Goal: Task Accomplishment & Management: Manage account settings

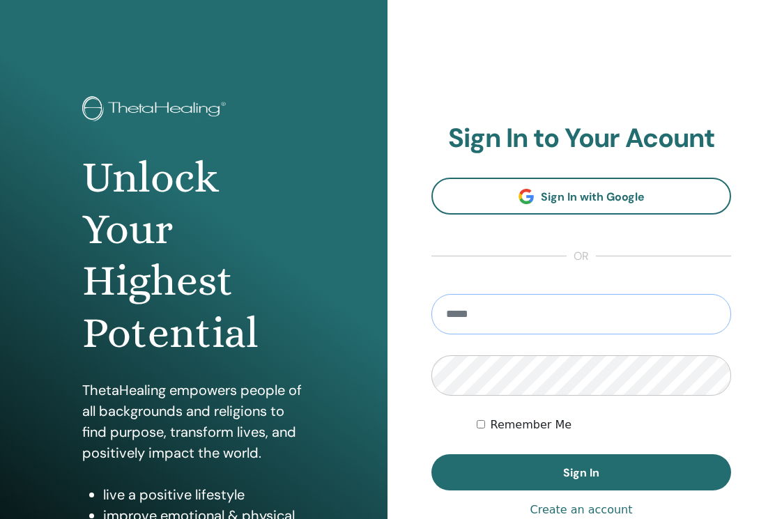
type input "**********"
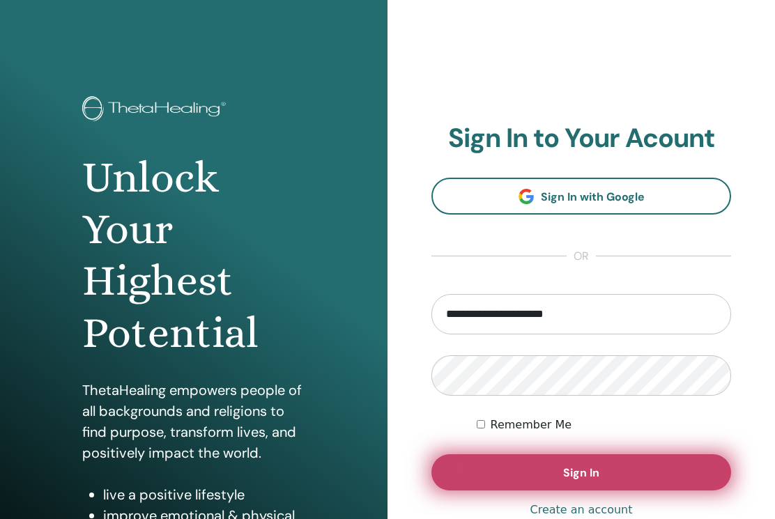
click at [543, 473] on button "Sign In" at bounding box center [582, 473] width 300 height 36
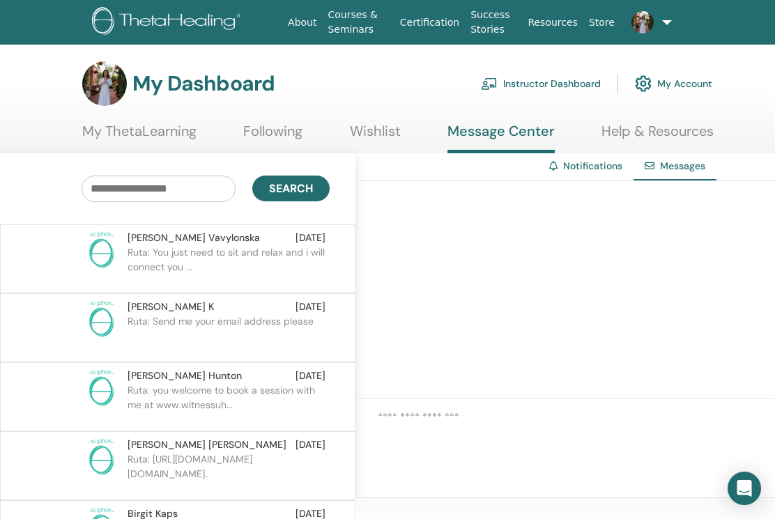
click at [680, 82] on link "My Account" at bounding box center [673, 83] width 77 height 31
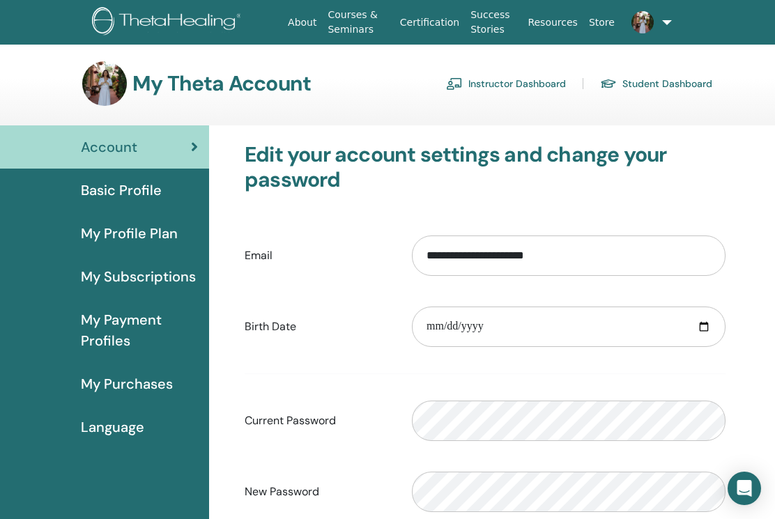
click at [522, 84] on link "Instructor Dashboard" at bounding box center [506, 84] width 120 height 22
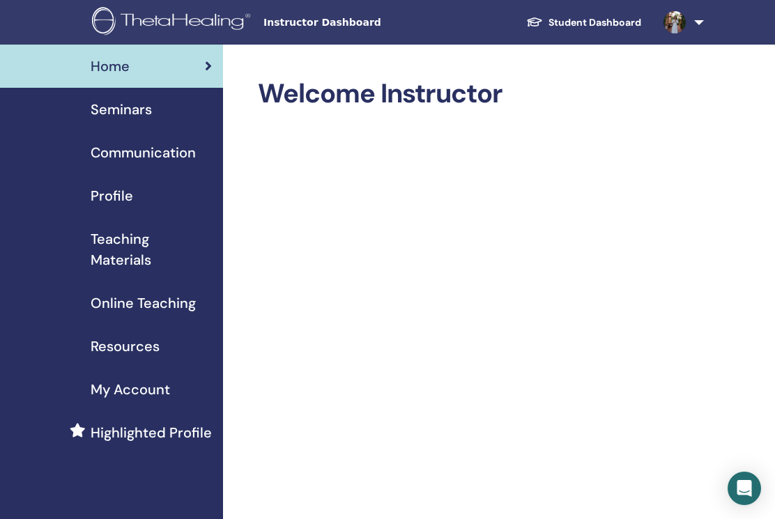
click at [114, 193] on span "Profile" at bounding box center [112, 195] width 43 height 21
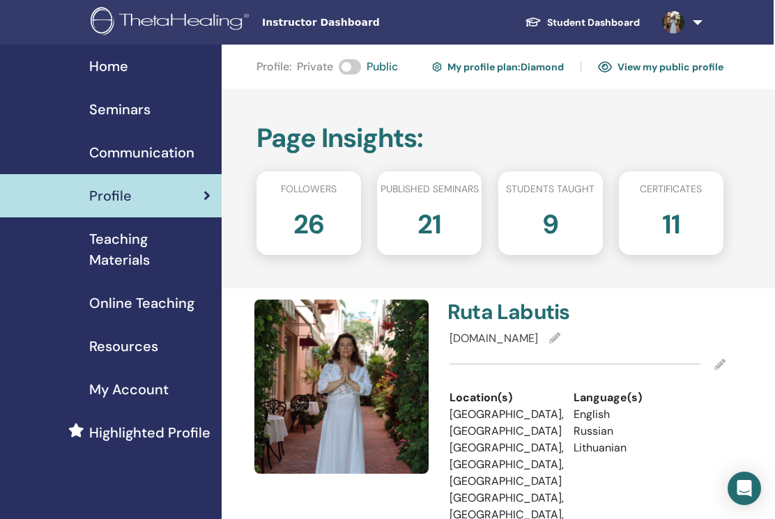
scroll to position [0, 1]
click at [657, 68] on link "View my public profile" at bounding box center [661, 67] width 126 height 22
click at [540, 66] on link "My profile plan : Diamond" at bounding box center [498, 67] width 132 height 22
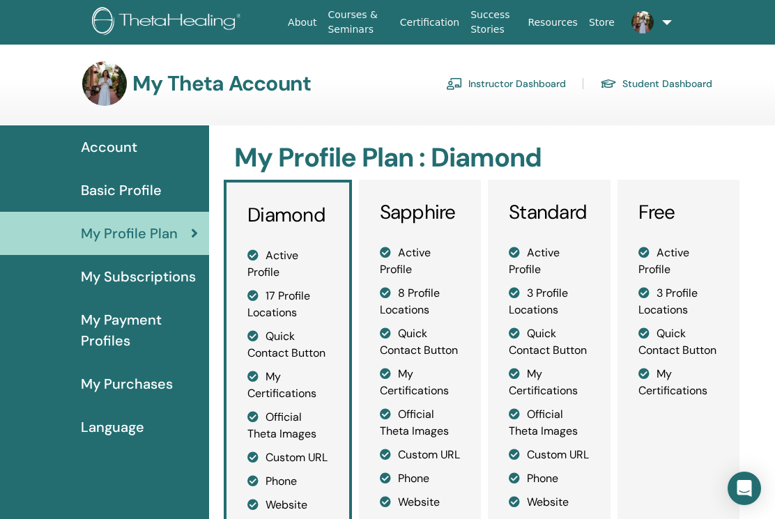
click at [131, 326] on span "My Payment Profiles" at bounding box center [139, 331] width 117 height 42
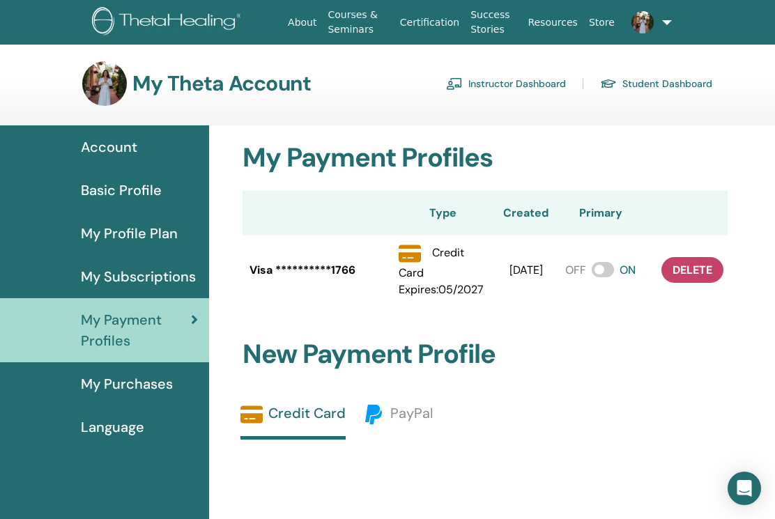
click at [118, 143] on span "Account" at bounding box center [109, 147] width 56 height 21
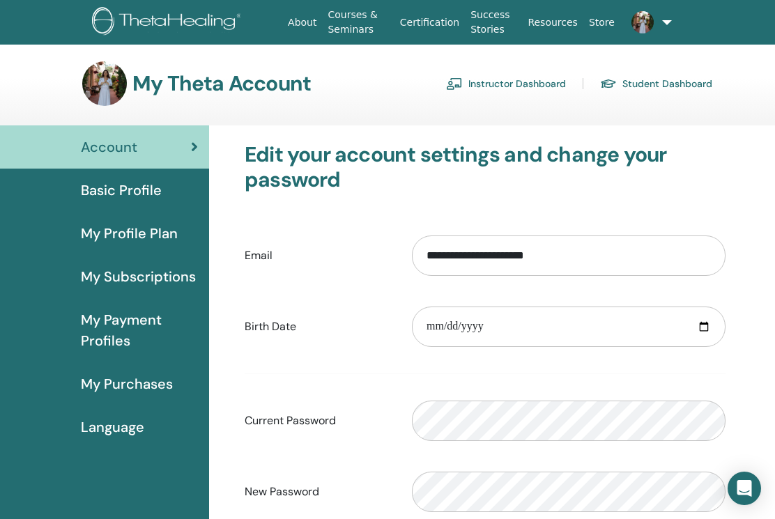
click at [543, 85] on link "Instructor Dashboard" at bounding box center [506, 84] width 120 height 22
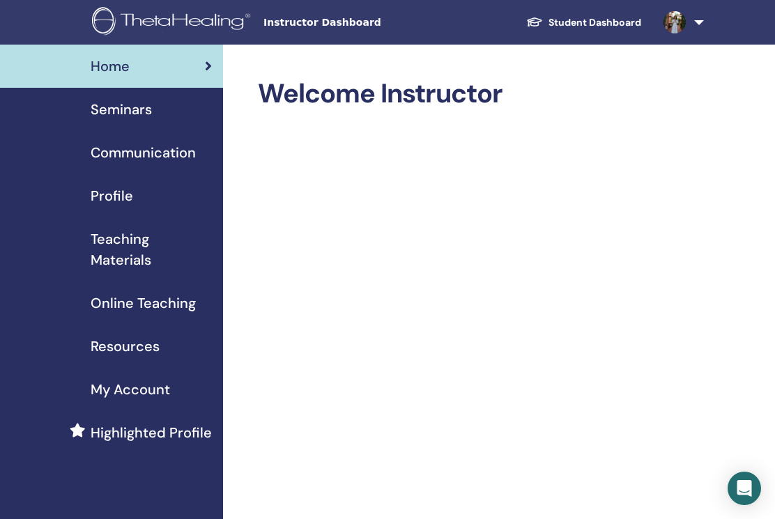
click at [132, 254] on span "Teaching Materials" at bounding box center [151, 250] width 121 height 42
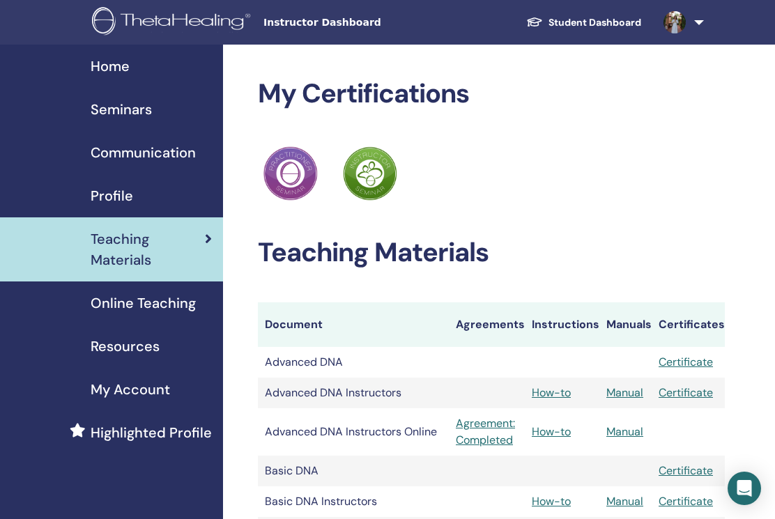
click at [160, 298] on span "Online Teaching" at bounding box center [143, 303] width 105 height 21
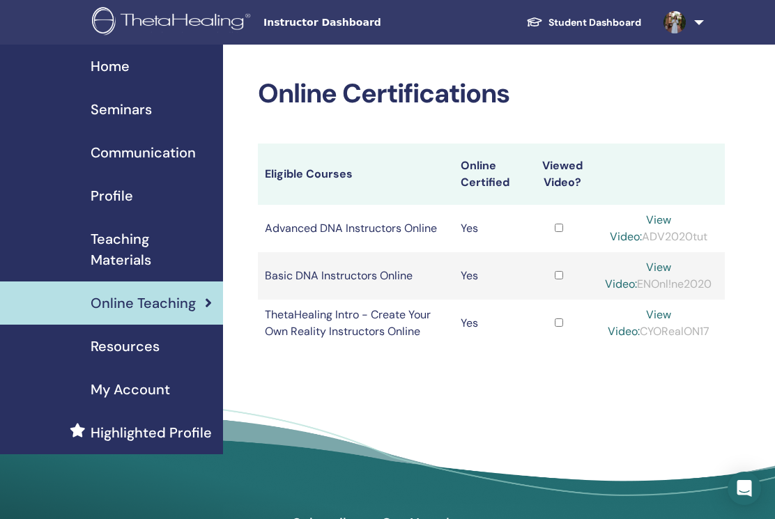
click at [398, 317] on td "ThetaHealing Intro - Create Your Own Reality Instructors Online" at bounding box center [356, 323] width 196 height 47
click at [311, 325] on td "ThetaHealing Intro - Create Your Own Reality Instructors Online" at bounding box center [356, 323] width 196 height 47
click at [658, 315] on link "View Video:" at bounding box center [639, 323] width 63 height 31
click at [128, 109] on span "Seminars" at bounding box center [121, 109] width 61 height 21
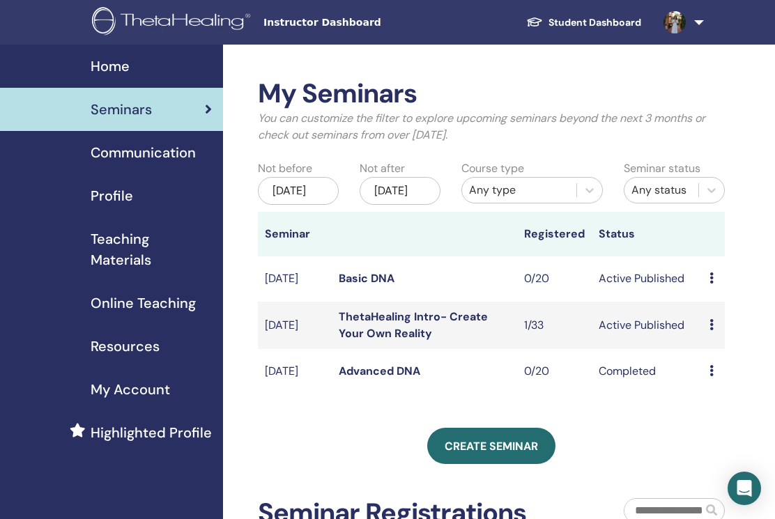
click at [397, 328] on link "ThetaHealing Intro- Create Your Own Reality" at bounding box center [413, 325] width 149 height 31
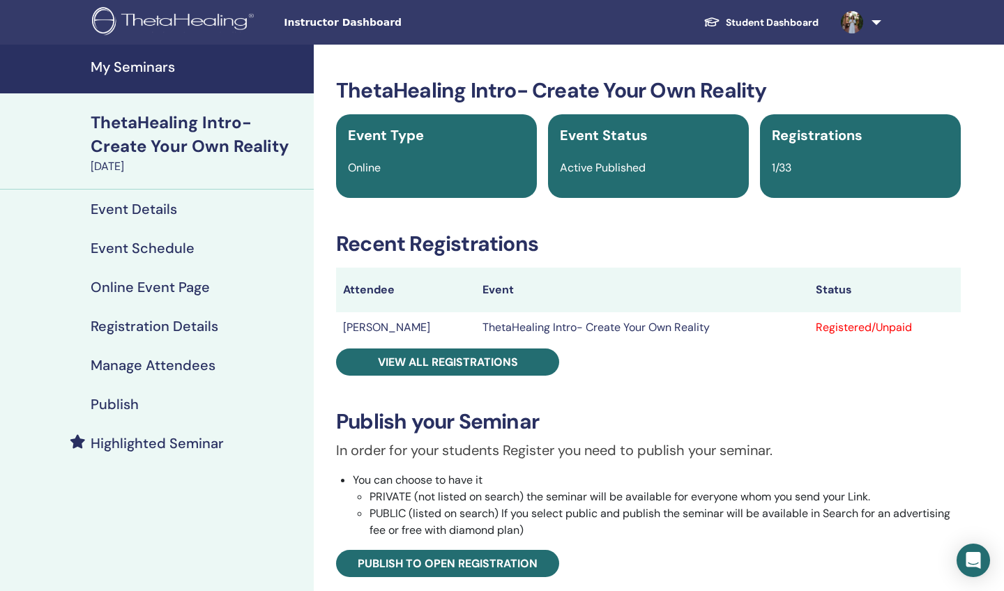
click at [775, 330] on div "Registered/Unpaid" at bounding box center [885, 327] width 138 height 17
click at [775, 334] on div "Registered/Unpaid" at bounding box center [885, 327] width 138 height 17
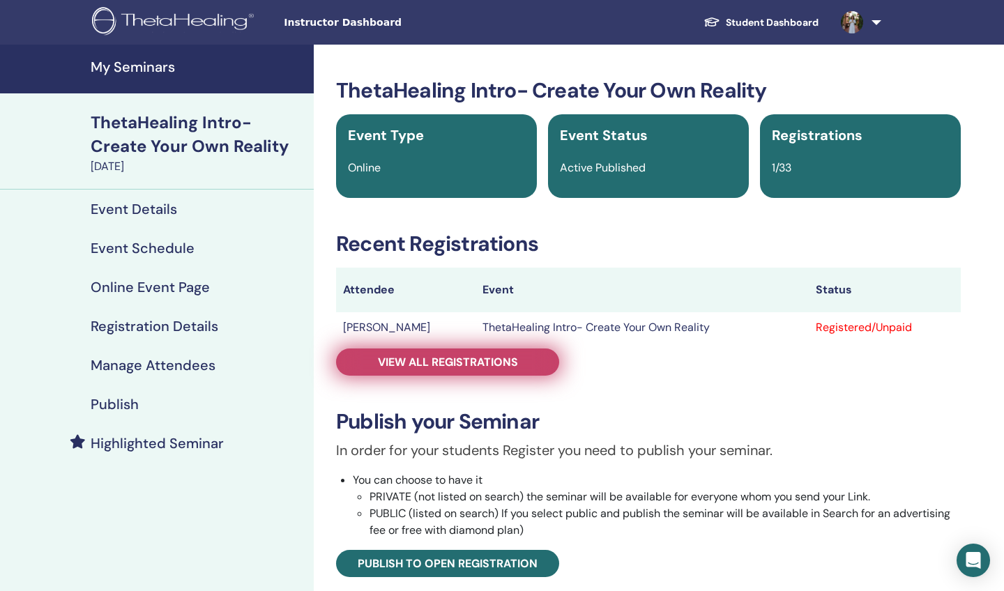
click at [462, 361] on span "View all registrations" at bounding box center [448, 362] width 140 height 15
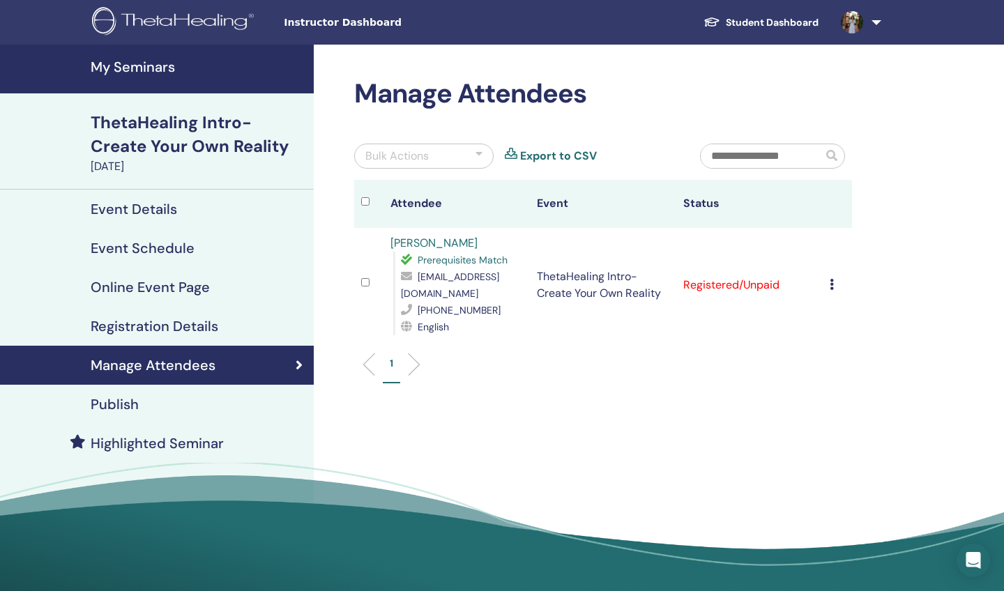
click at [766, 280] on td "Registered/Unpaid" at bounding box center [749, 285] width 146 height 114
click at [775, 279] on icon at bounding box center [832, 284] width 4 height 11
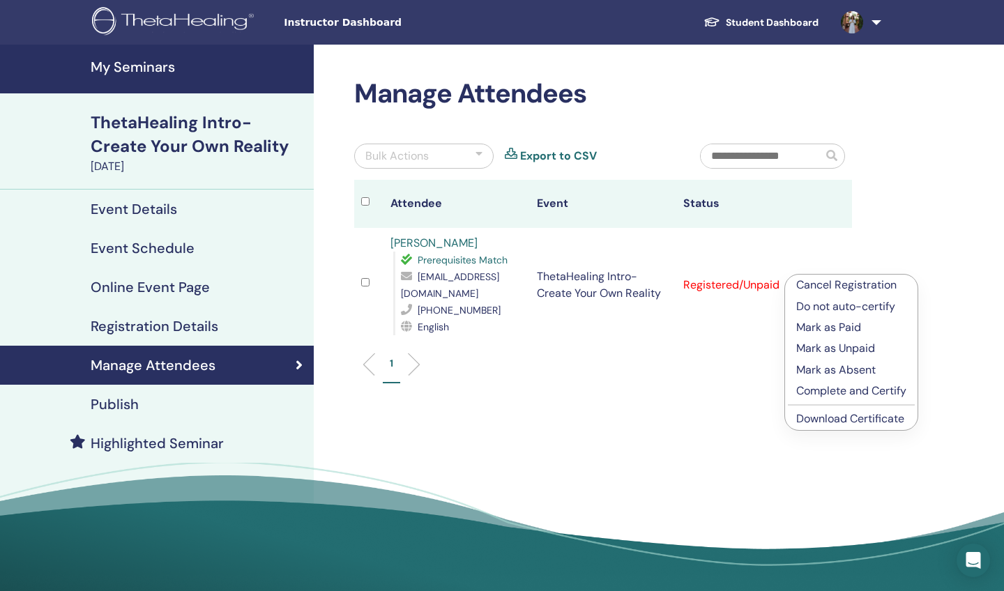
click at [775, 332] on p "Mark as Paid" at bounding box center [851, 327] width 110 height 17
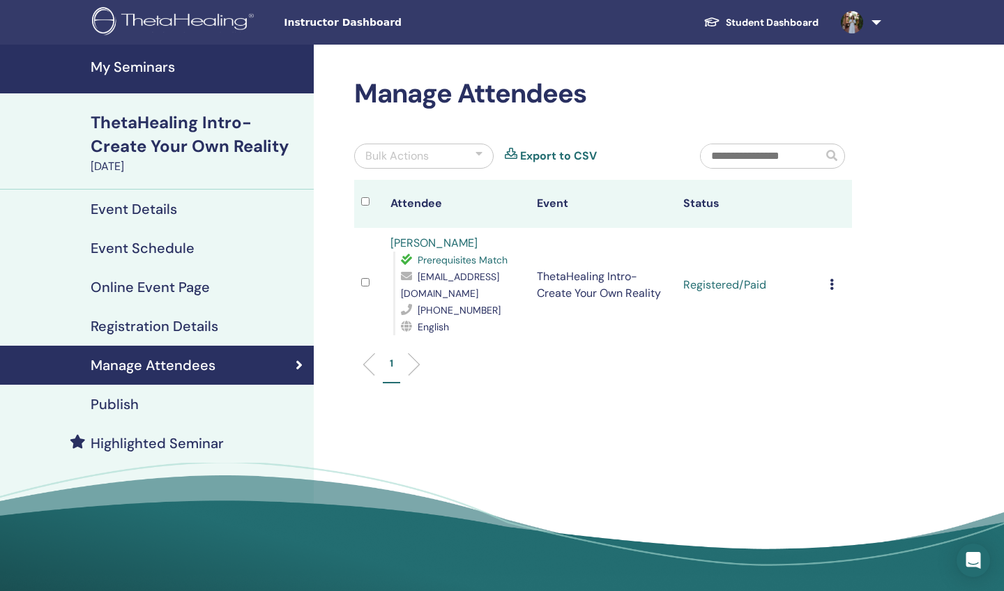
click at [163, 208] on h4 "Event Details" at bounding box center [134, 209] width 86 height 17
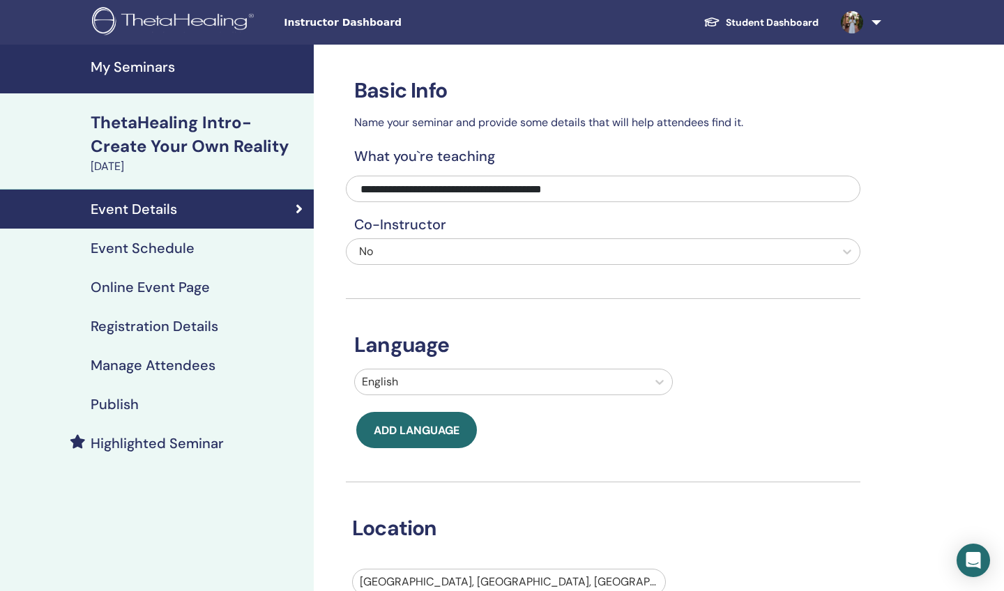
click at [801, 20] on link "Student Dashboard" at bounding box center [760, 23] width 137 height 26
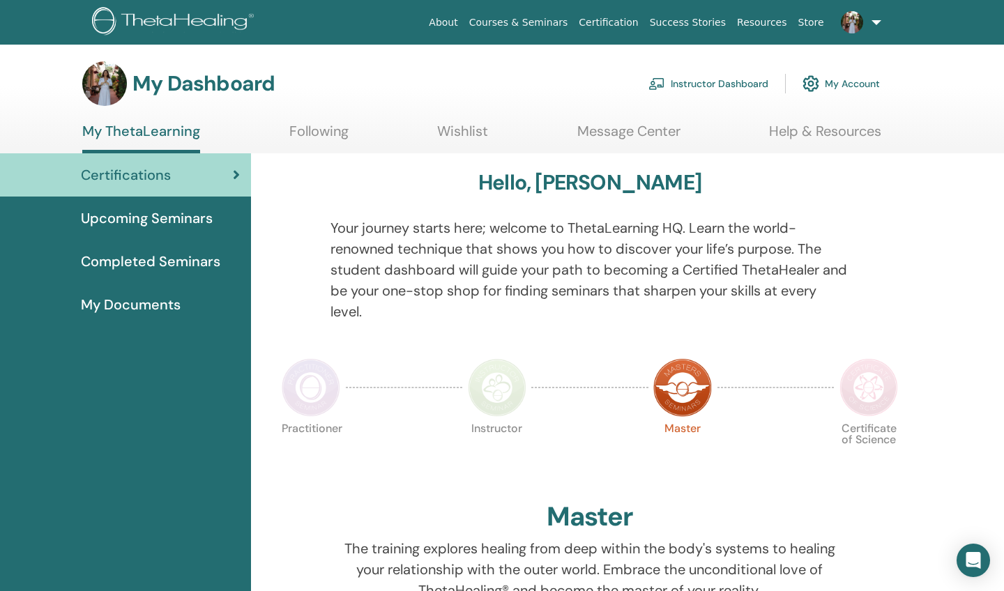
click at [162, 217] on span "Upcoming Seminars" at bounding box center [147, 218] width 132 height 21
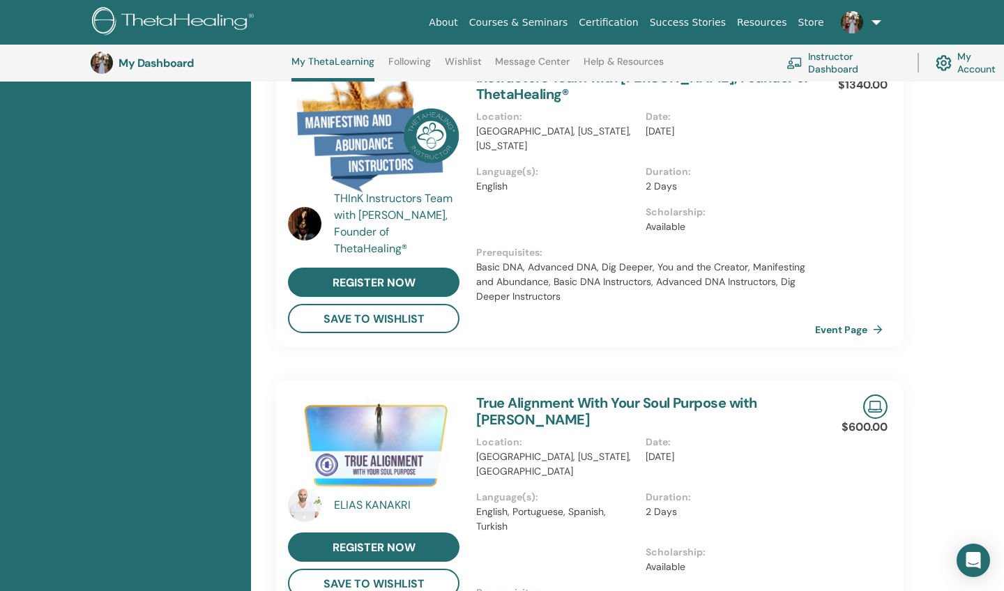
scroll to position [828, 0]
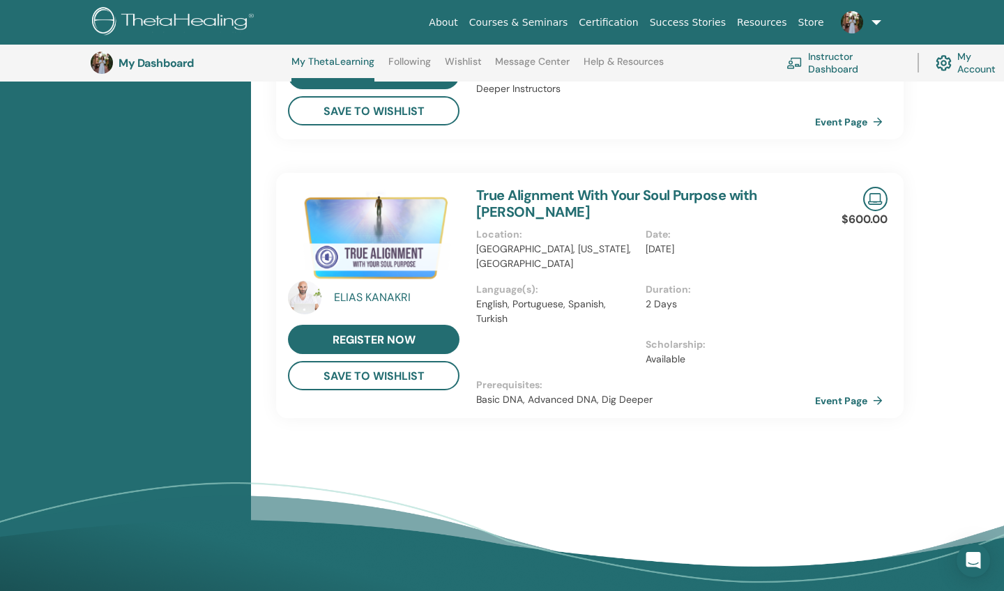
click at [414, 268] on img at bounding box center [374, 236] width 172 height 98
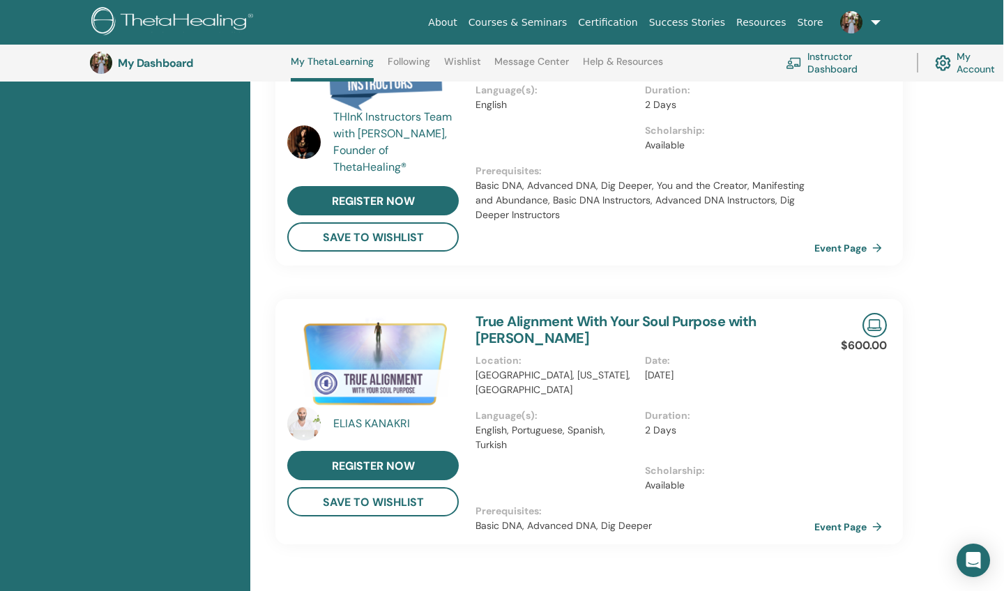
scroll to position [718, 1]
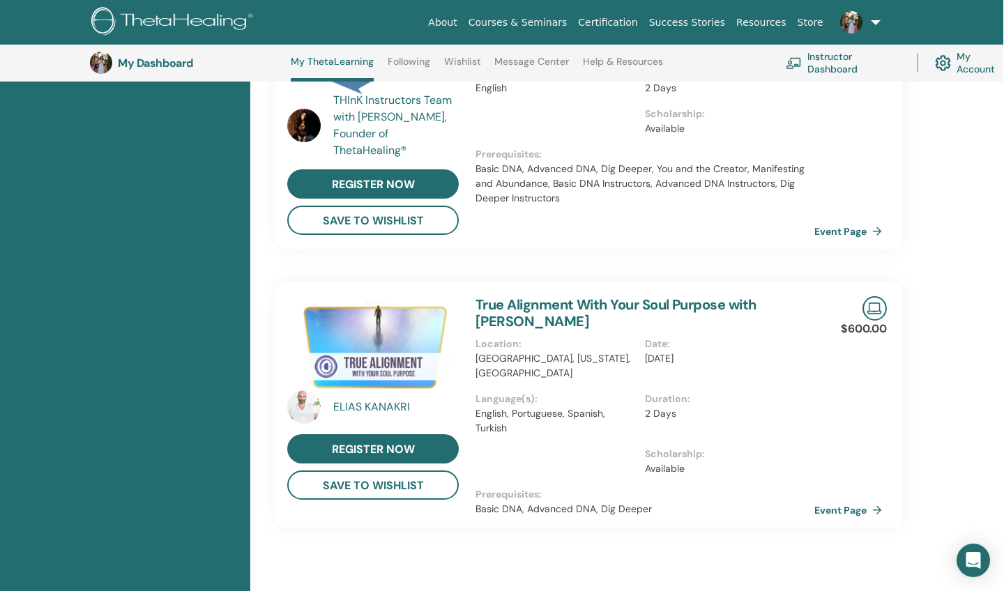
click at [584, 308] on link "True Alignment With Your Soul Purpose with ELIAS KANAKRI" at bounding box center [616, 313] width 281 height 35
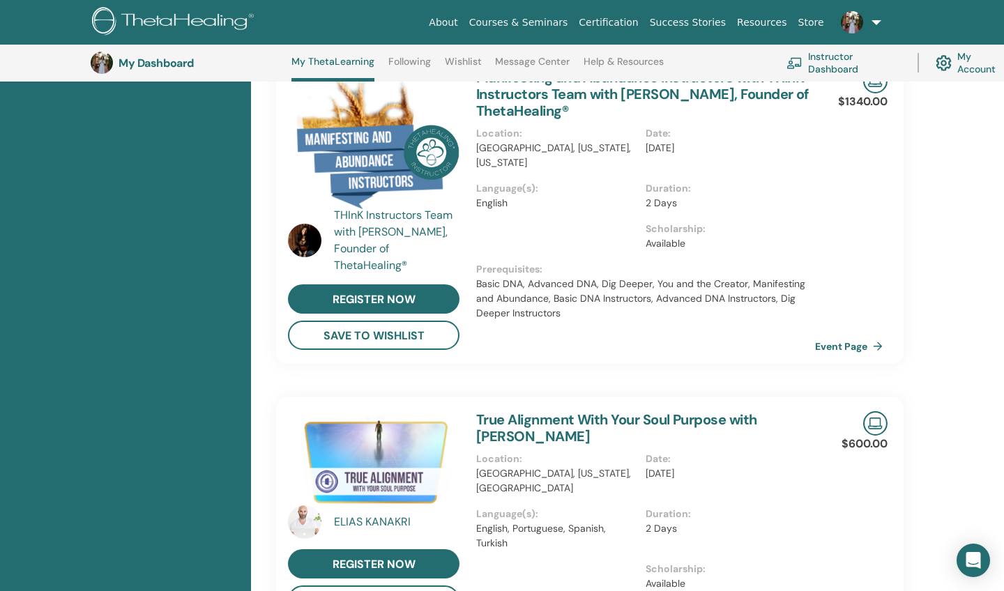
scroll to position [625, 0]
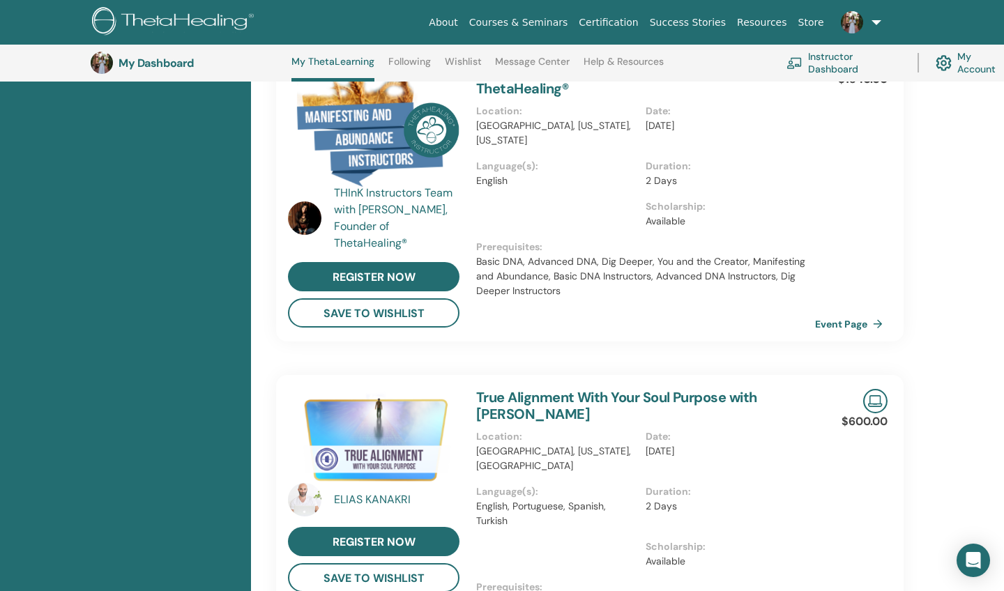
click at [552, 400] on link "True Alignment With Your Soul Purpose with ELIAS KANAKRI" at bounding box center [616, 405] width 281 height 35
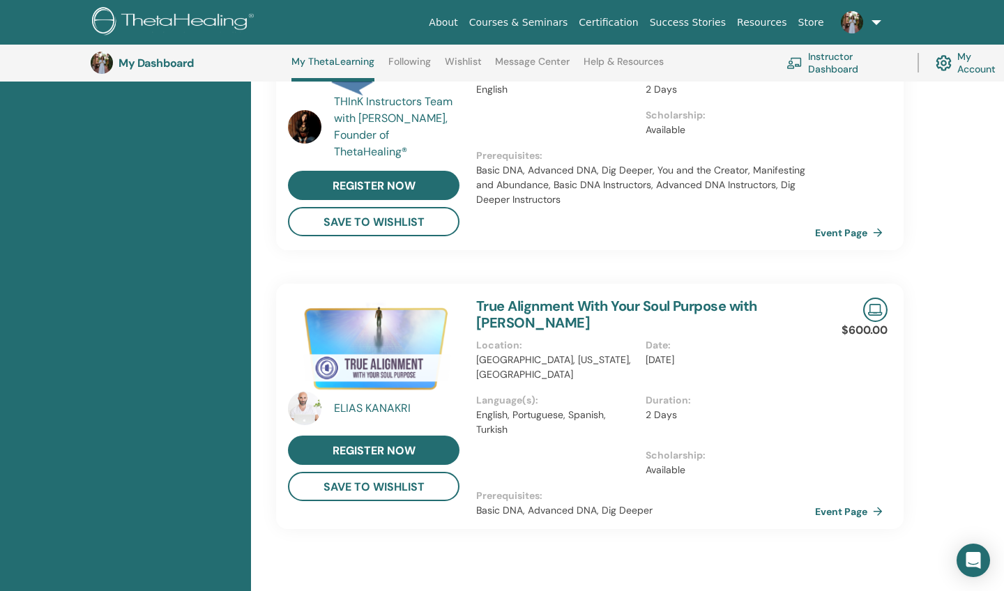
scroll to position [787, 0]
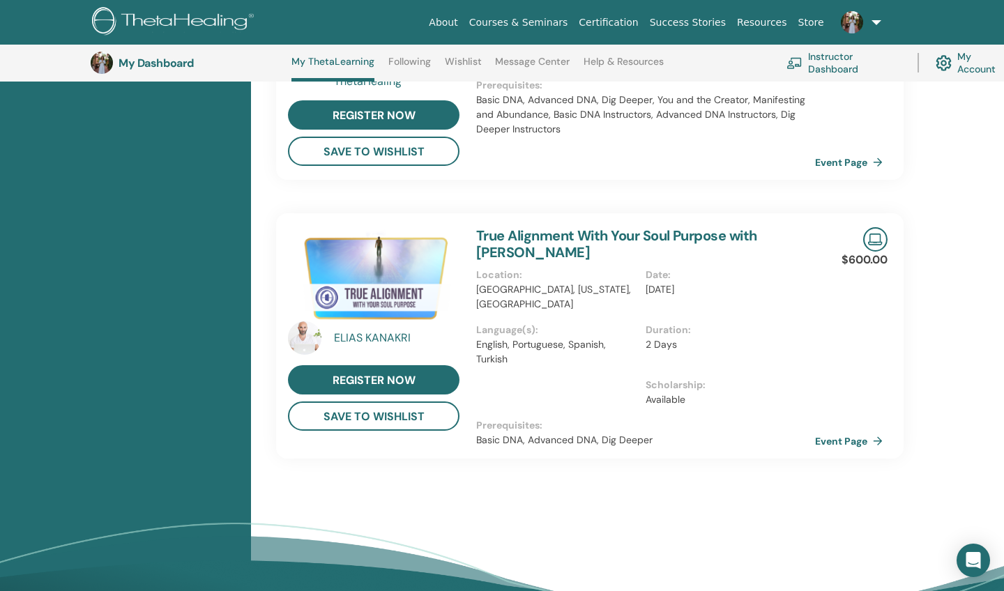
click at [383, 296] on img at bounding box center [374, 276] width 172 height 98
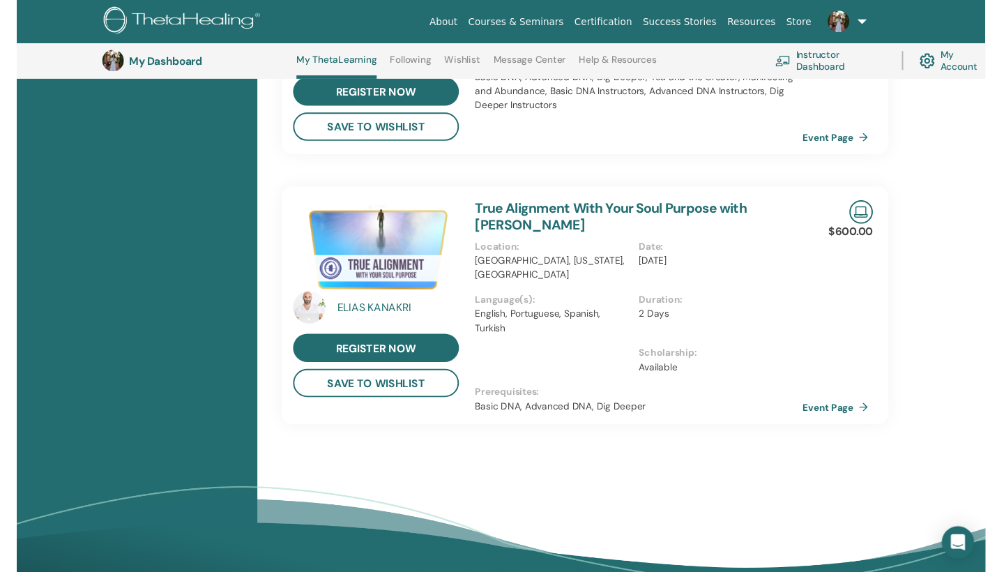
scroll to position [805, 2]
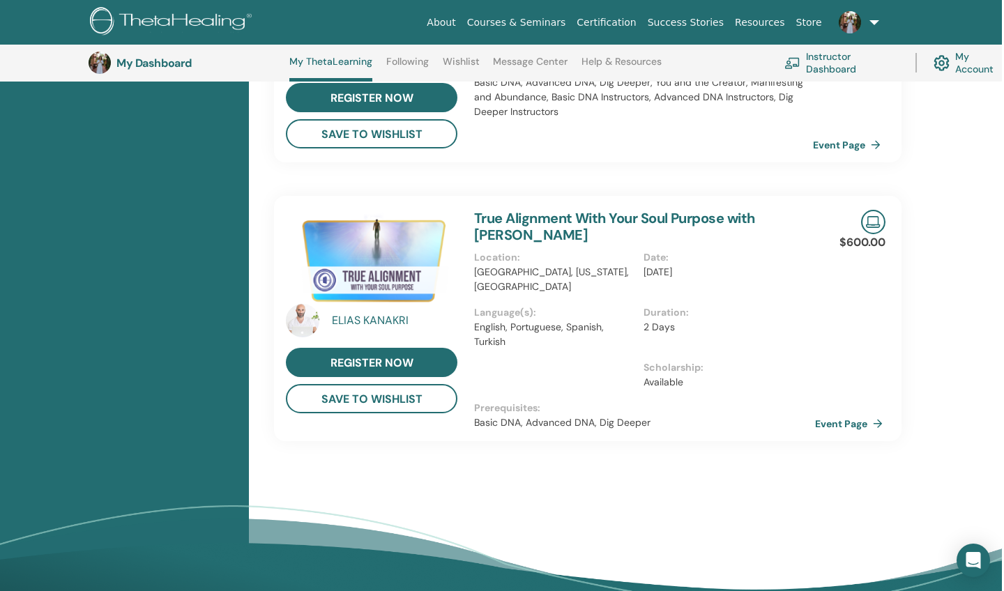
click at [846, 426] on link "Event Page" at bounding box center [851, 424] width 73 height 21
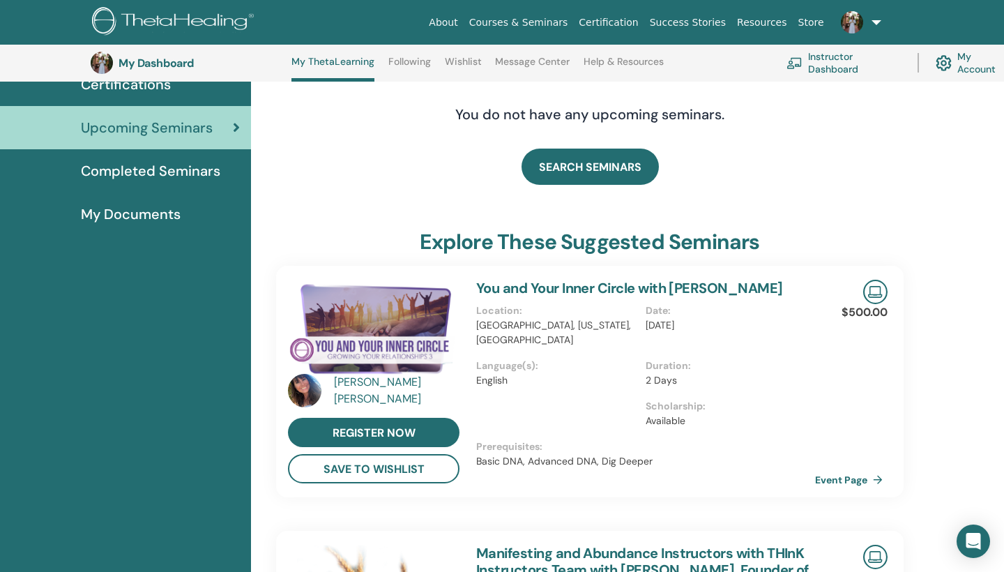
scroll to position [127, 0]
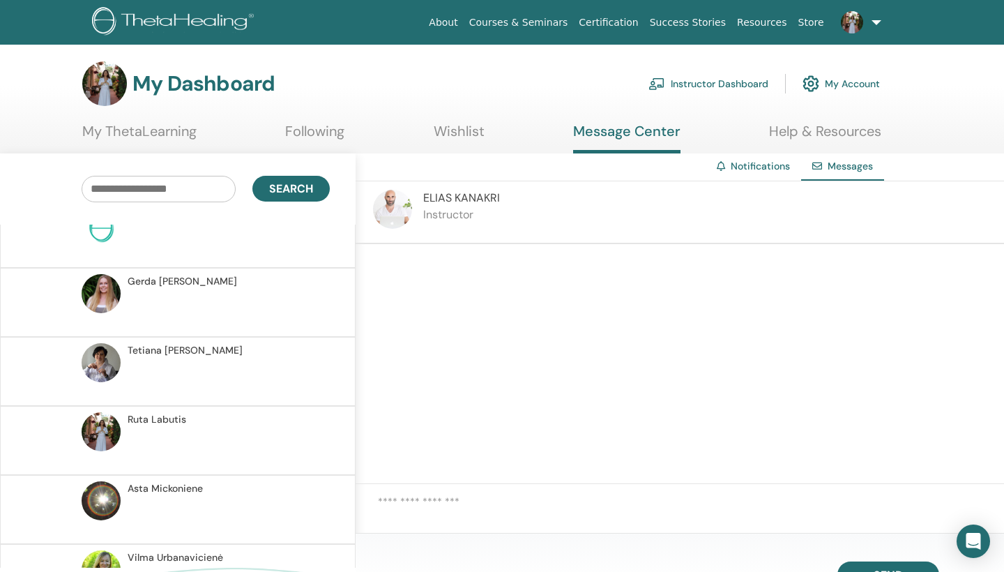
scroll to position [1383, 0]
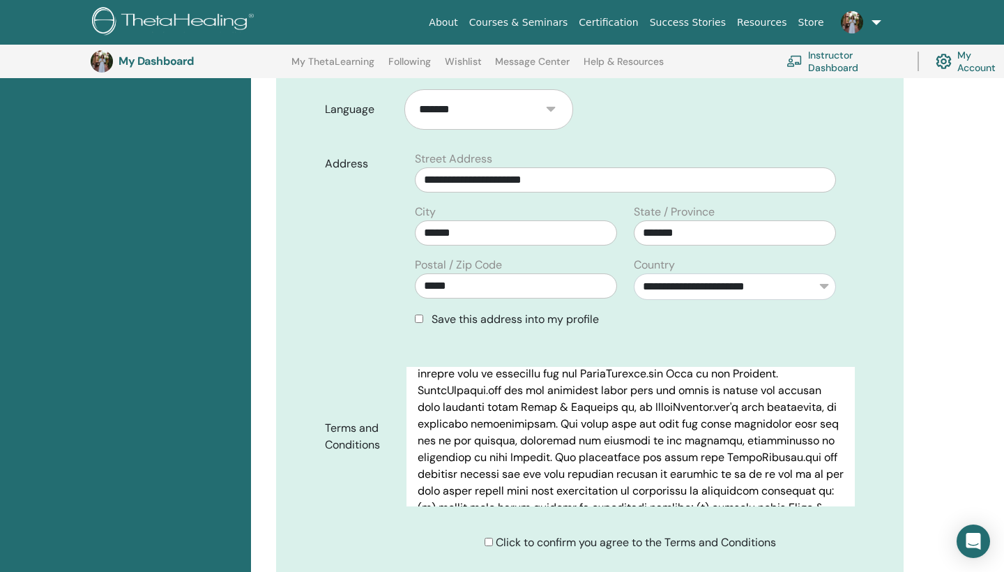
scroll to position [4678, 0]
